Goal: Information Seeking & Learning: Learn about a topic

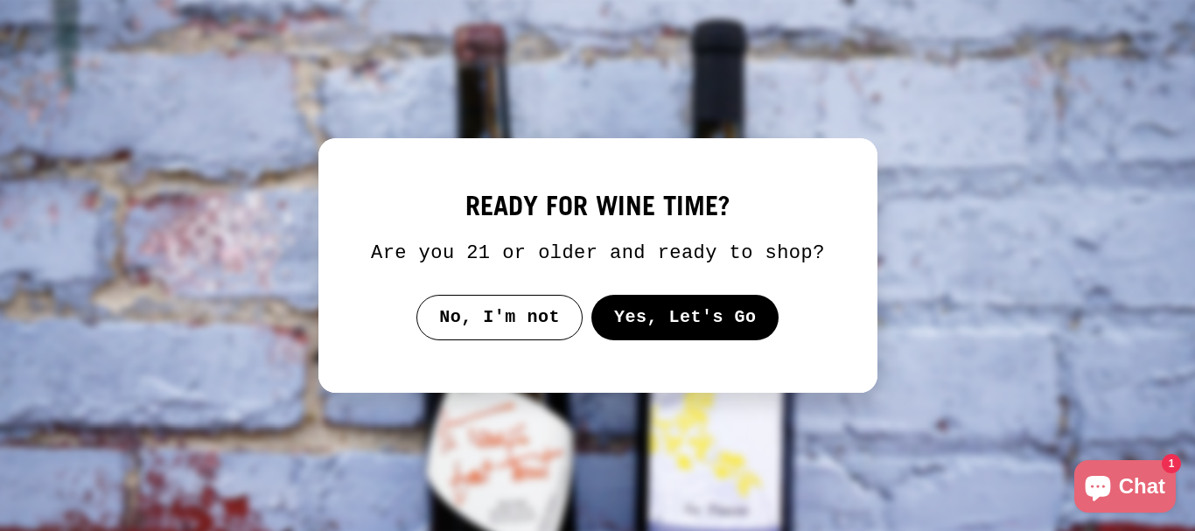
click at [718, 318] on button "Yes, Let's Go" at bounding box center [684, 317] width 188 height 45
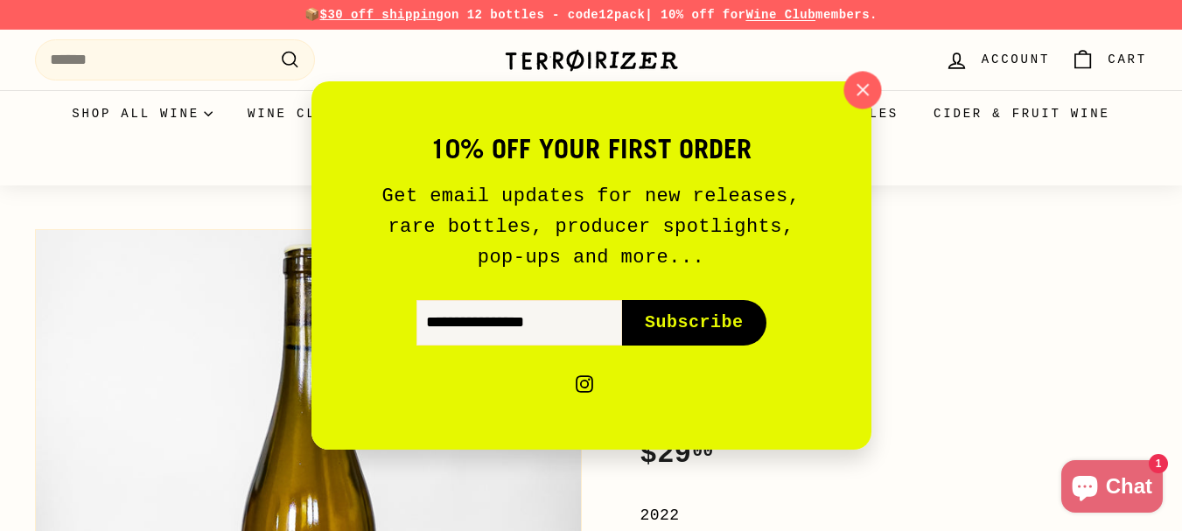
click at [867, 87] on icon "button" at bounding box center [861, 90] width 26 height 26
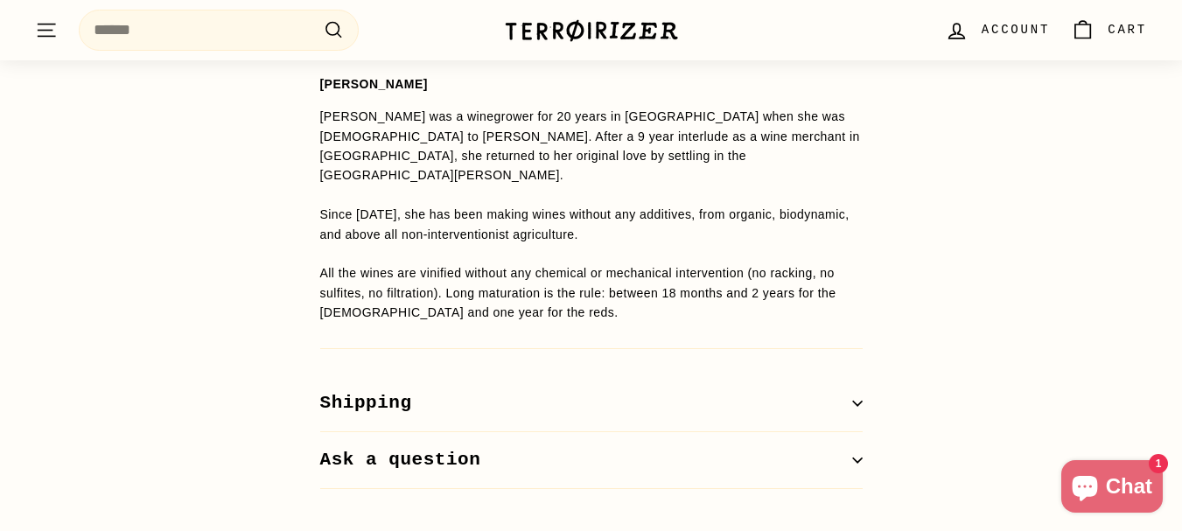
scroll to position [1412, 0]
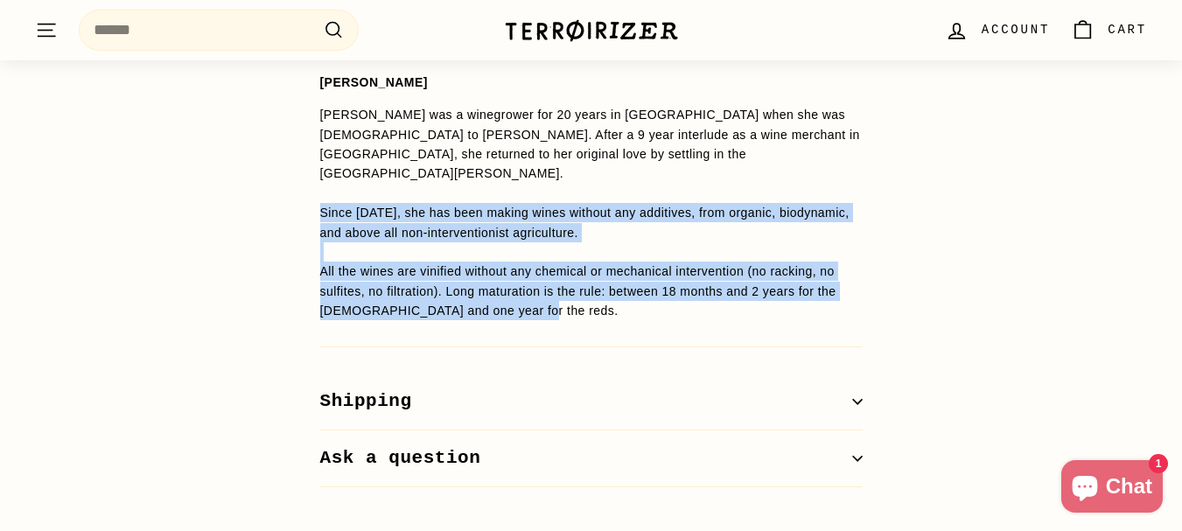
drag, startPoint x: 315, startPoint y: 189, endPoint x: 522, endPoint y: 298, distance: 234.3
click at [522, 298] on div "WINE DETAILS [PERSON_NAME] [PERSON_NAME] was a winegrower for 20 years in [GEOG…" at bounding box center [591, 252] width 612 height 471
click at [455, 284] on span "All the wines are vinified without any chemical or mechanical intervention (no …" at bounding box center [578, 290] width 516 height 53
drag, startPoint x: 357, startPoint y: 293, endPoint x: 316, endPoint y: 188, distance: 112.7
click at [316, 188] on div "WINE DETAILS [PERSON_NAME] [PERSON_NAME] was a winegrower for 20 years in [GEOG…" at bounding box center [591, 252] width 612 height 471
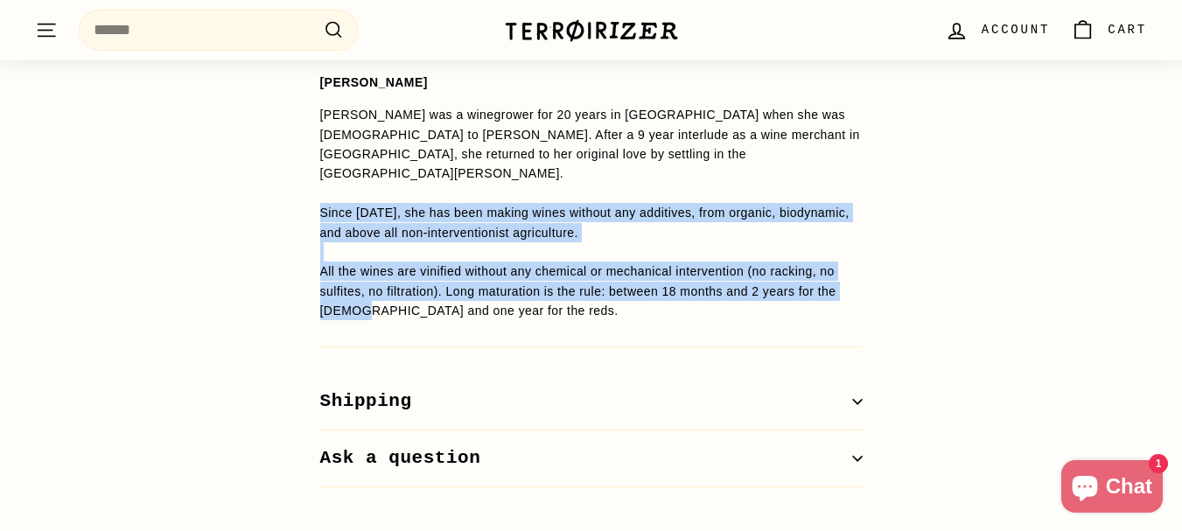
copy p "Since [DATE], she has been making wines without any additives, from organic, bi…"
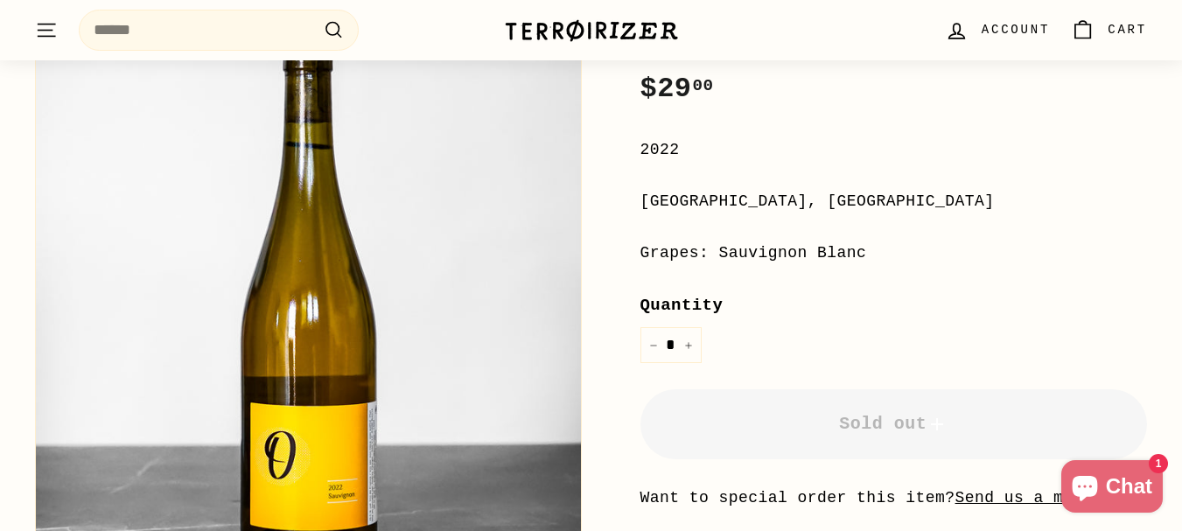
scroll to position [0, 0]
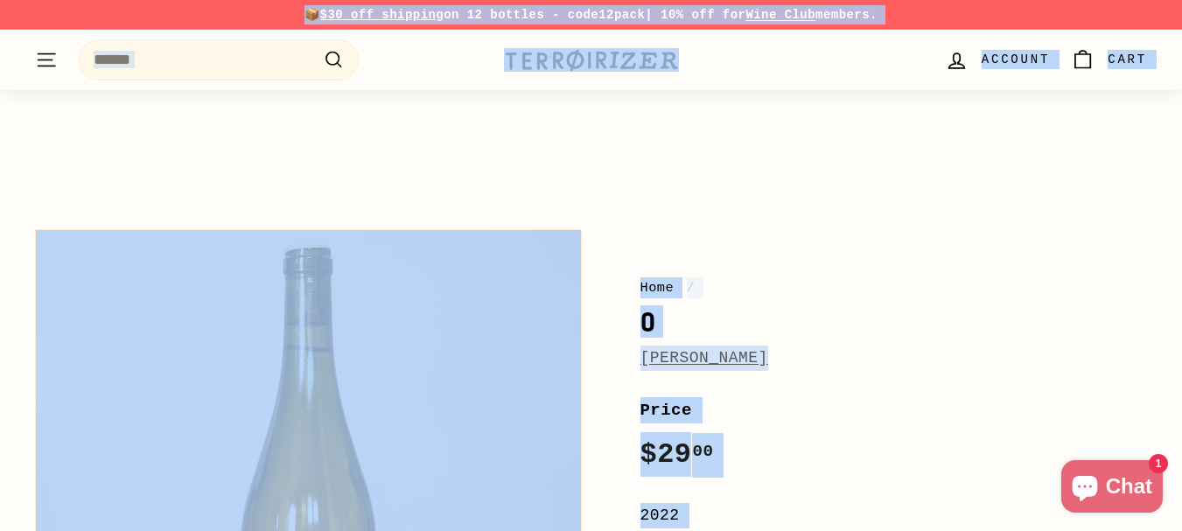
drag, startPoint x: 709, startPoint y: 311, endPoint x: 628, endPoint y: 558, distance: 259.7
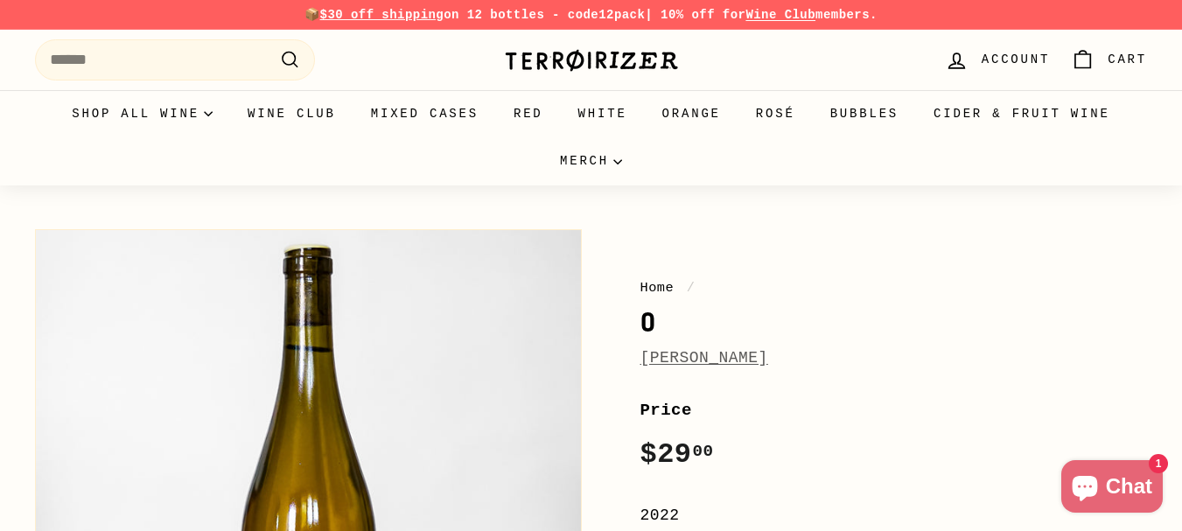
click at [987, 302] on div "Home / O [PERSON_NAME]" at bounding box center [893, 324] width 507 height 94
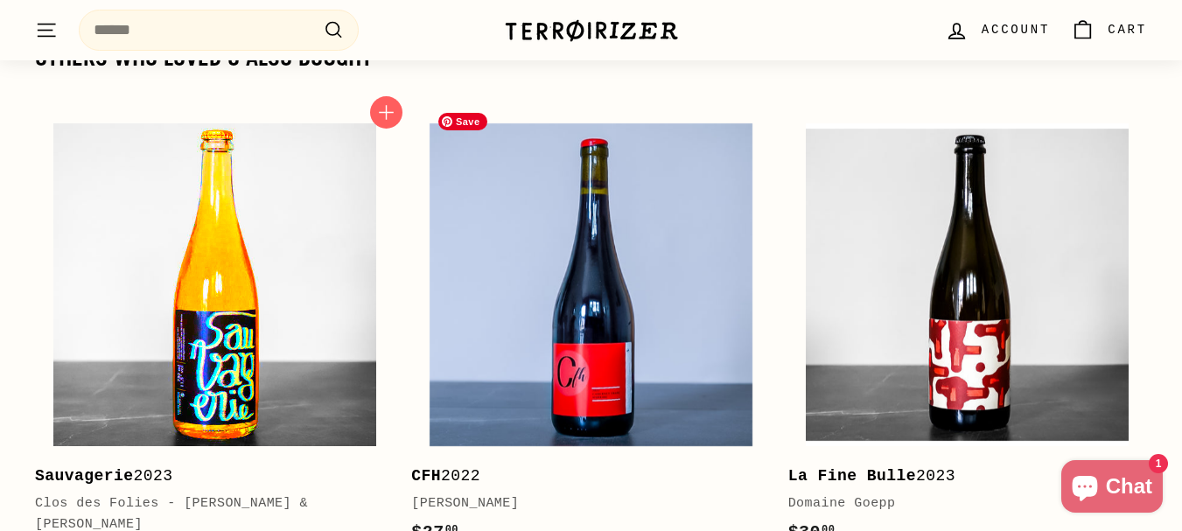
scroll to position [1914, 0]
